Goal: Information Seeking & Learning: Check status

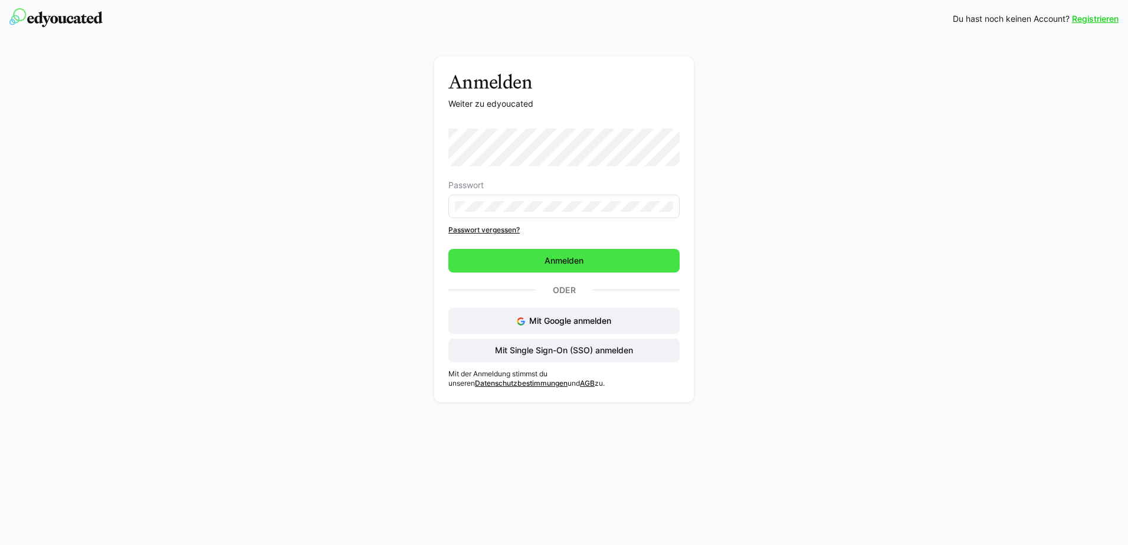
click at [565, 261] on span "Anmelden" at bounding box center [564, 261] width 42 height 12
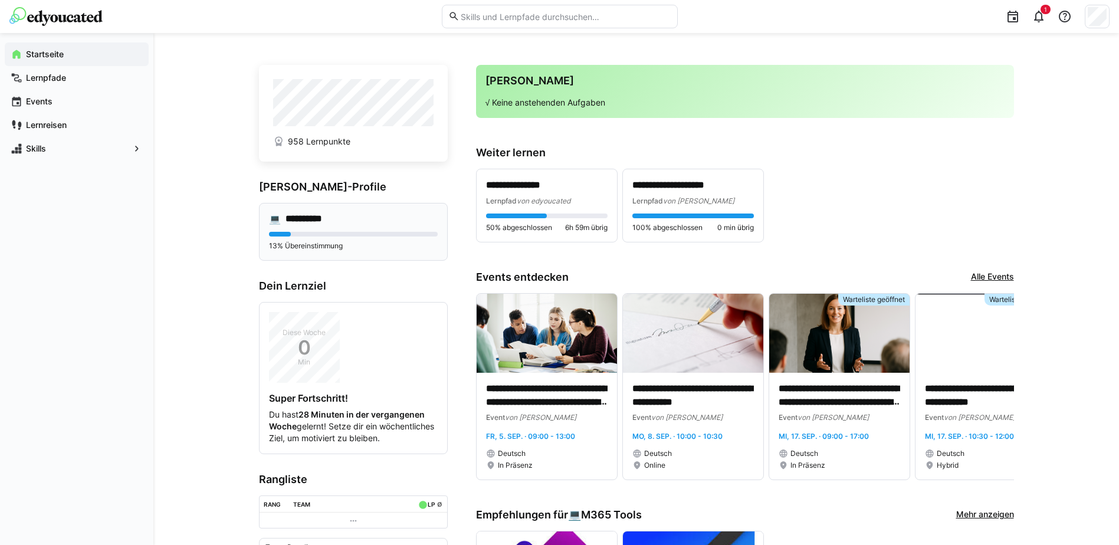
scroll to position [236, 0]
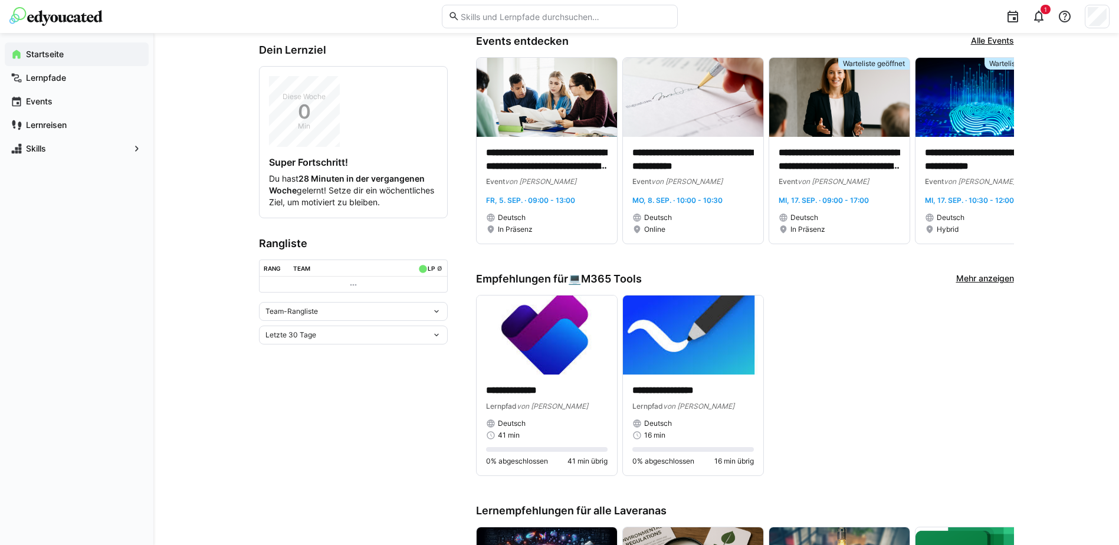
click at [352, 290] on eds-icon at bounding box center [353, 284] width 9 height 9
click at [438, 316] on eds-icon at bounding box center [436, 311] width 9 height 9
click at [304, 363] on div "Individuelle Rangliste" at bounding box center [353, 366] width 175 height 9
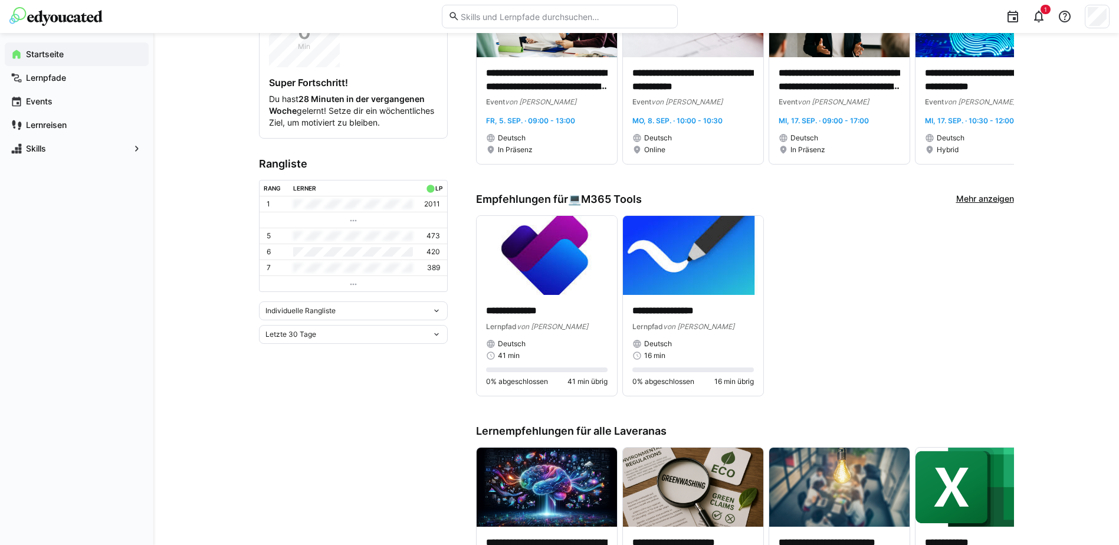
scroll to position [295, 0]
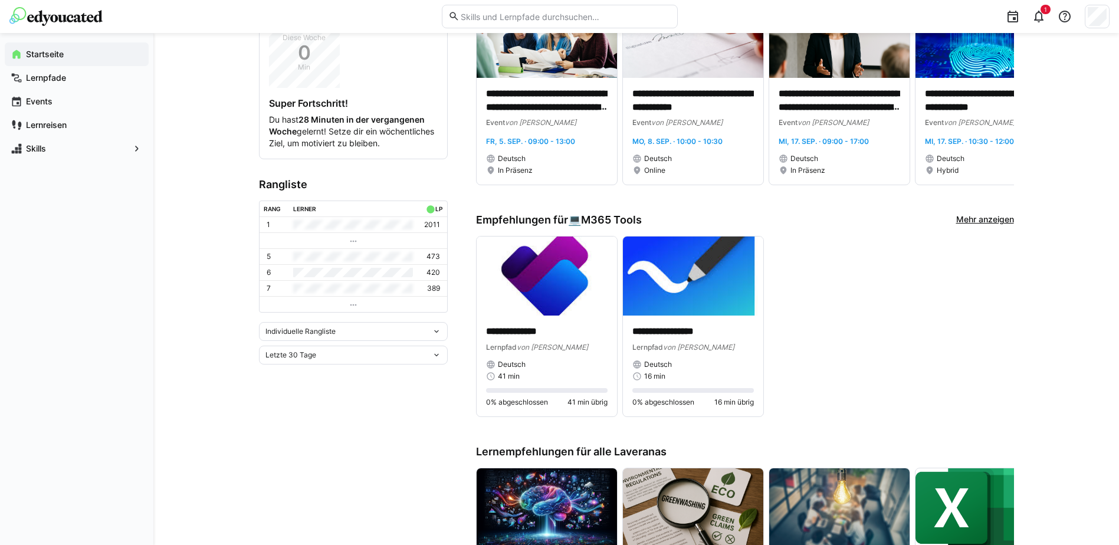
click at [435, 360] on eds-icon at bounding box center [436, 354] width 9 height 9
click at [295, 389] on div "Letzte 7 Tage" at bounding box center [353, 391] width 175 height 9
click at [439, 361] on div "Letzte 7 Tage" at bounding box center [353, 355] width 189 height 19
click at [286, 428] on div "Letzte 90 Tage" at bounding box center [353, 429] width 175 height 9
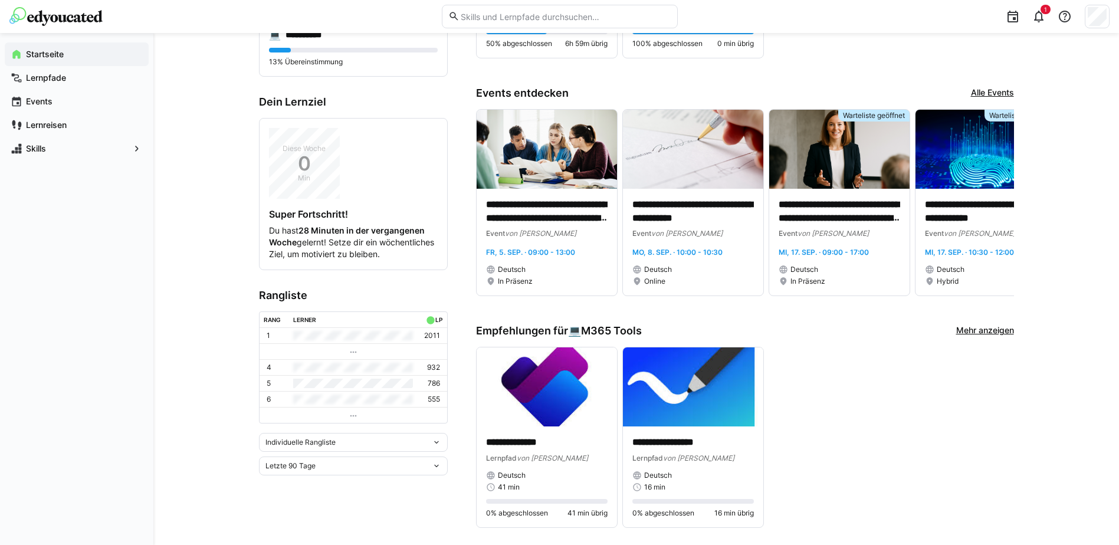
scroll to position [177, 0]
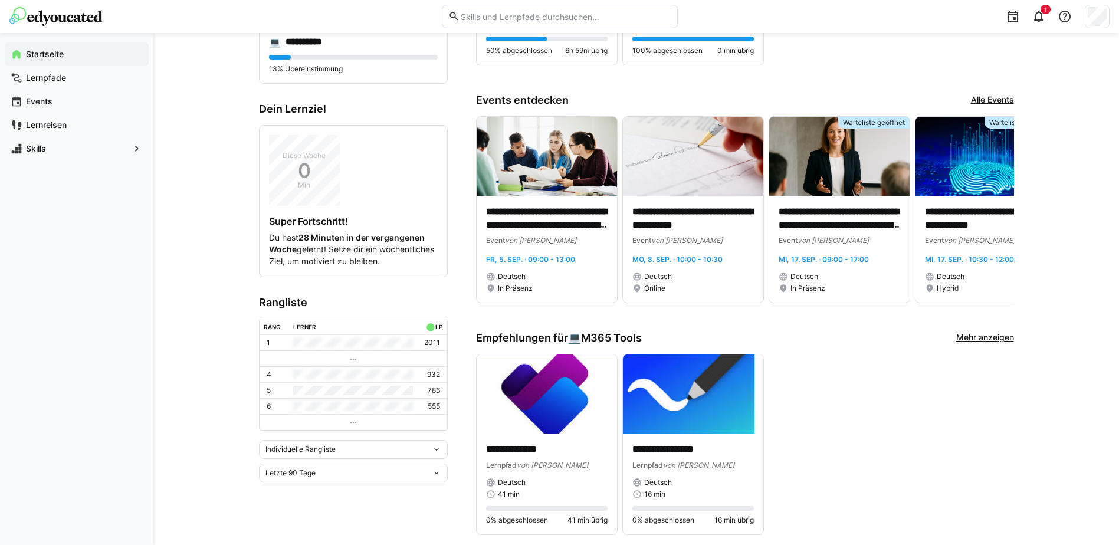
click at [434, 478] on eds-icon at bounding box center [436, 472] width 9 height 9
click at [296, 440] on div "Letztes Jahr" at bounding box center [353, 441] width 175 height 9
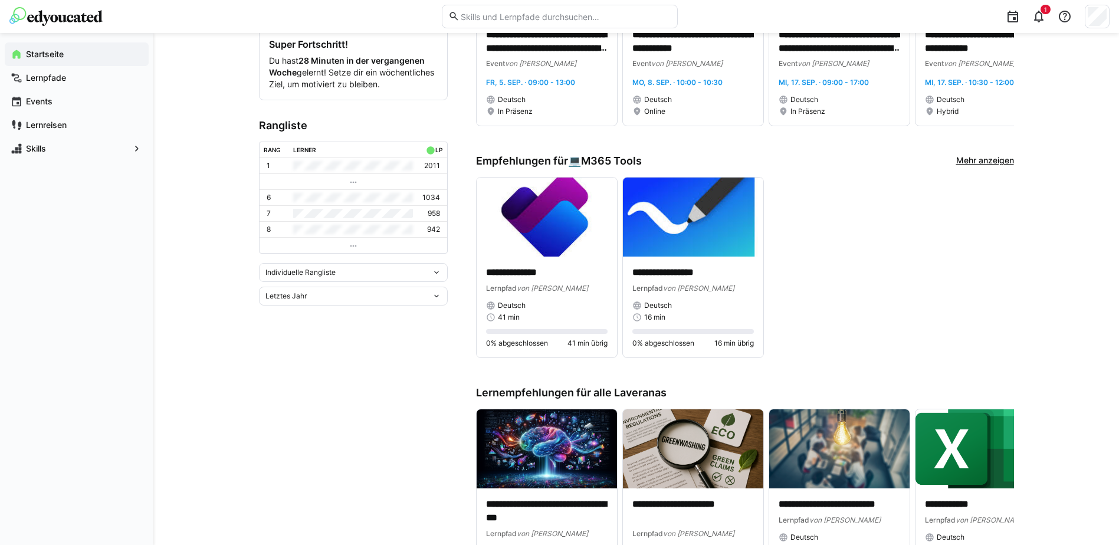
scroll to position [0, 0]
